Goal: Information Seeking & Learning: Learn about a topic

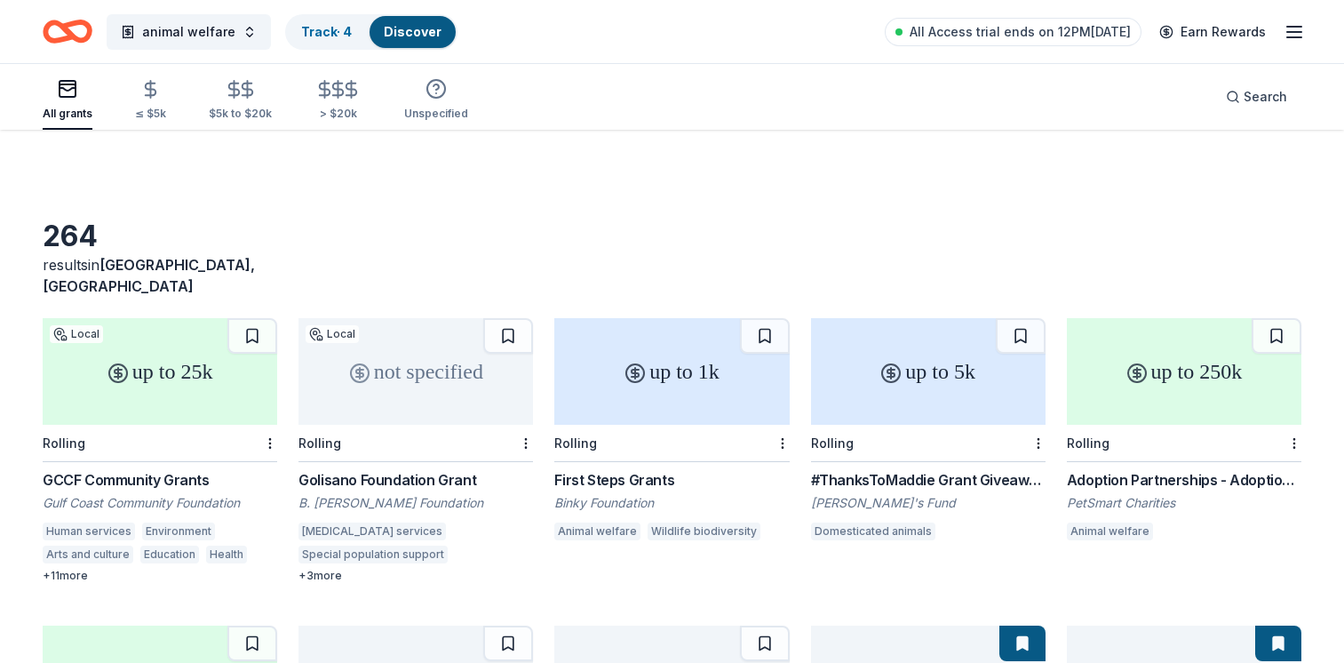
scroll to position [3206, 0]
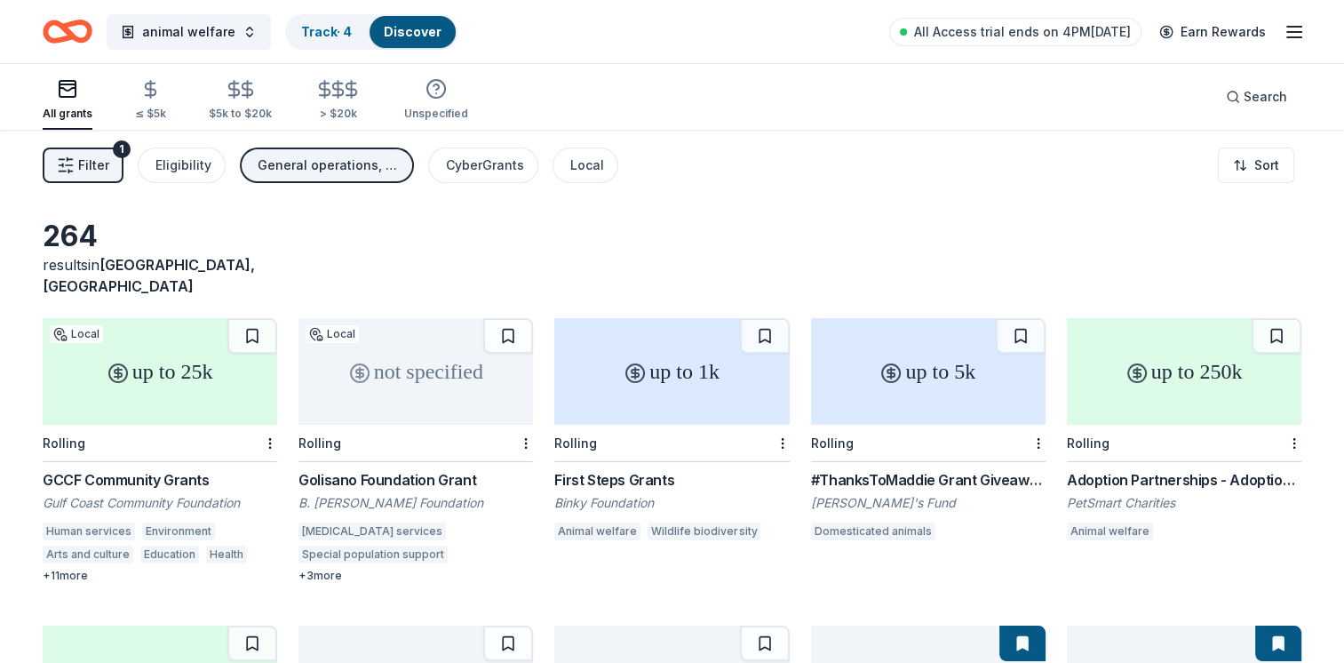
click at [322, 569] on div "+ 3 more" at bounding box center [416, 576] width 235 height 14
